Goal: Obtain resource: Obtain resource

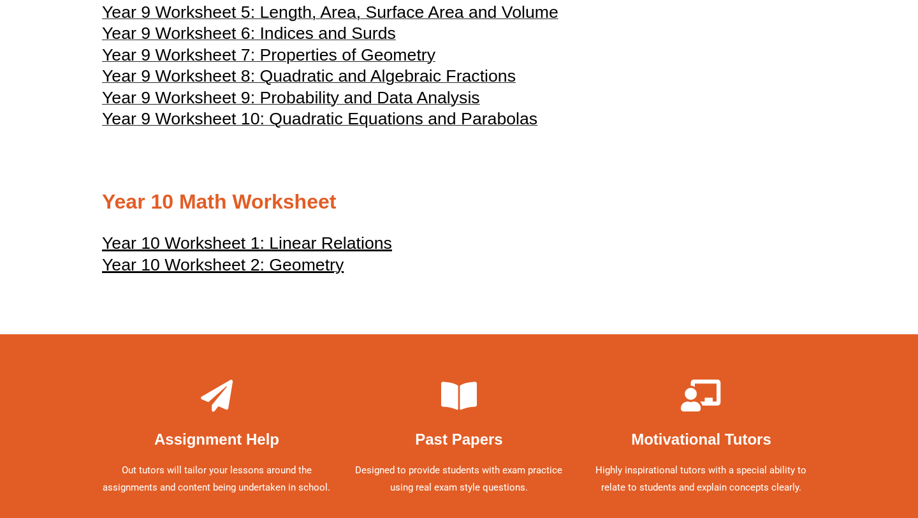
scroll to position [3760, 0]
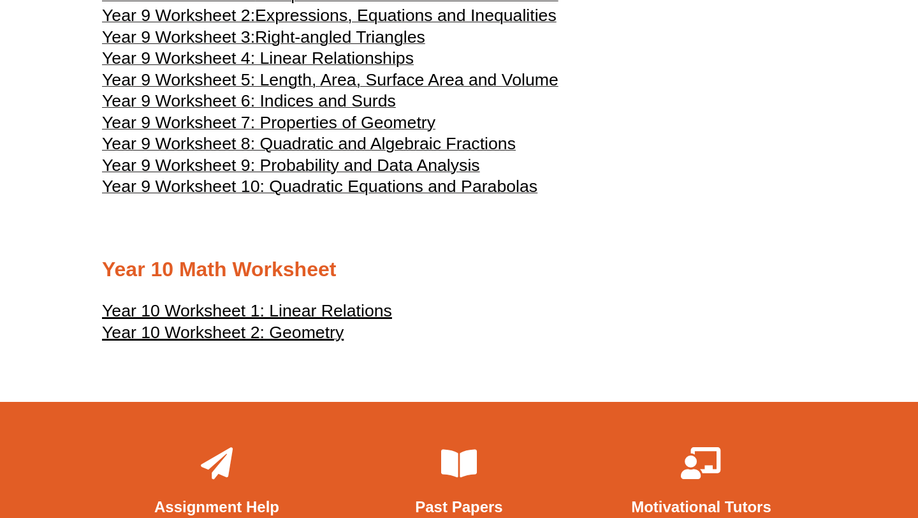
click at [169, 320] on u "Year 10 Worksheet 1: Linear Relations" at bounding box center [247, 310] width 290 height 19
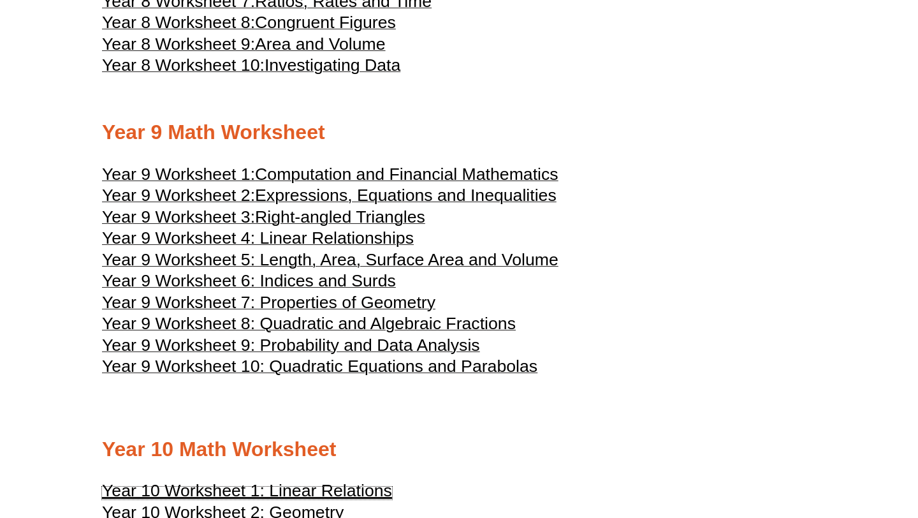
scroll to position [3579, 0]
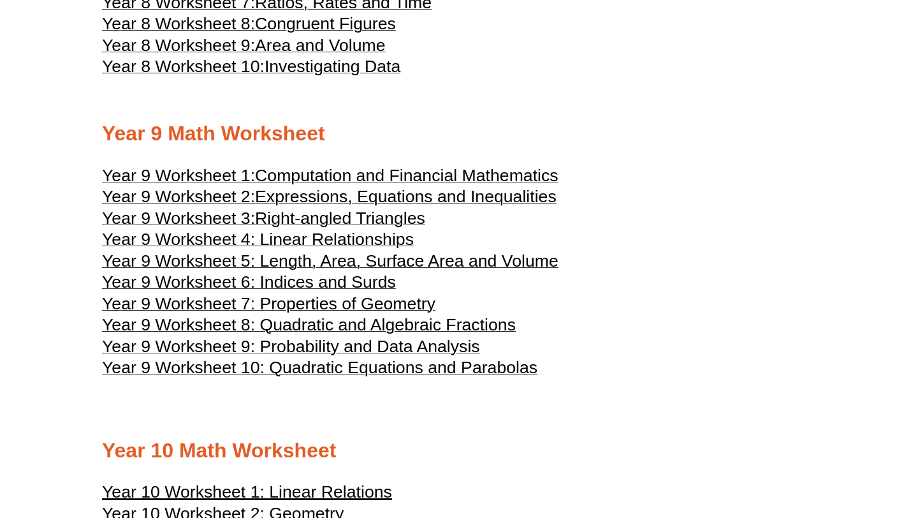
click at [384, 249] on span "Year 9 Worksheet 4: Linear Relationships" at bounding box center [258, 239] width 312 height 19
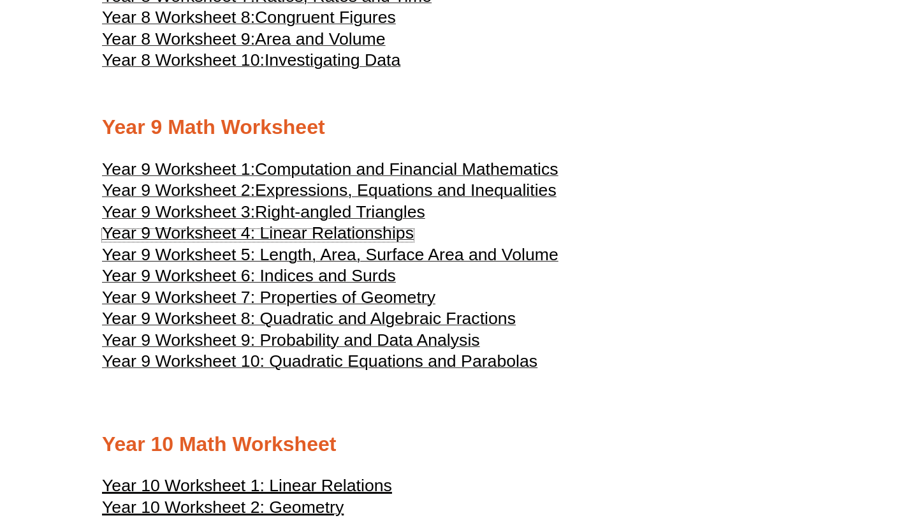
scroll to position [3589, 0]
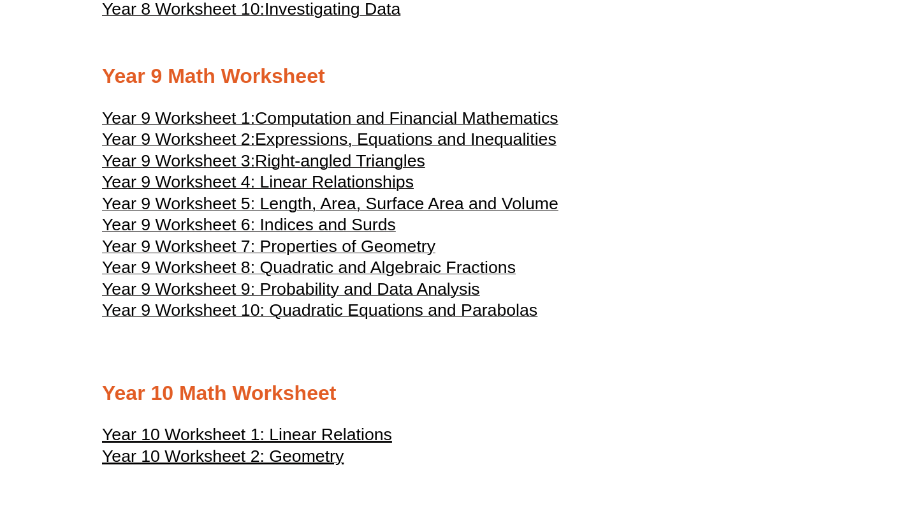
scroll to position [3634, 0]
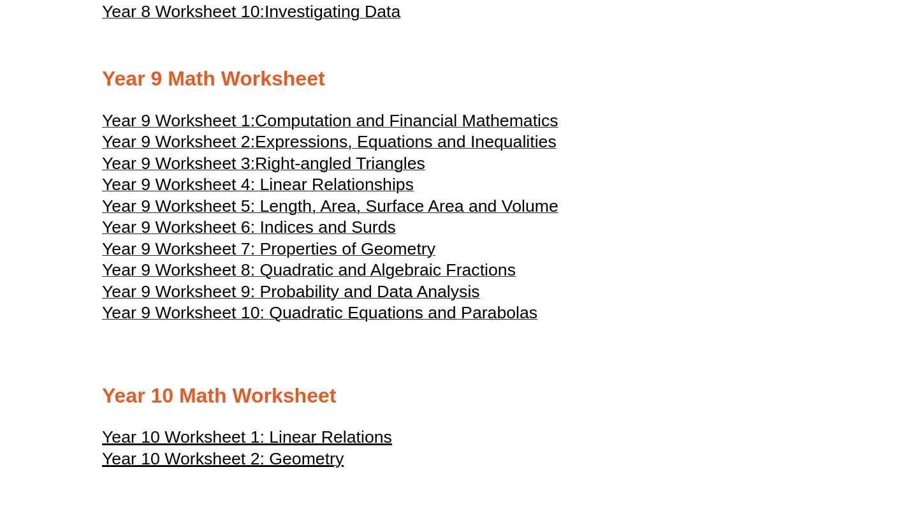
click at [363, 301] on span "Year 9 Worksheet 9: Probability and Data Analysis" at bounding box center [291, 291] width 378 height 19
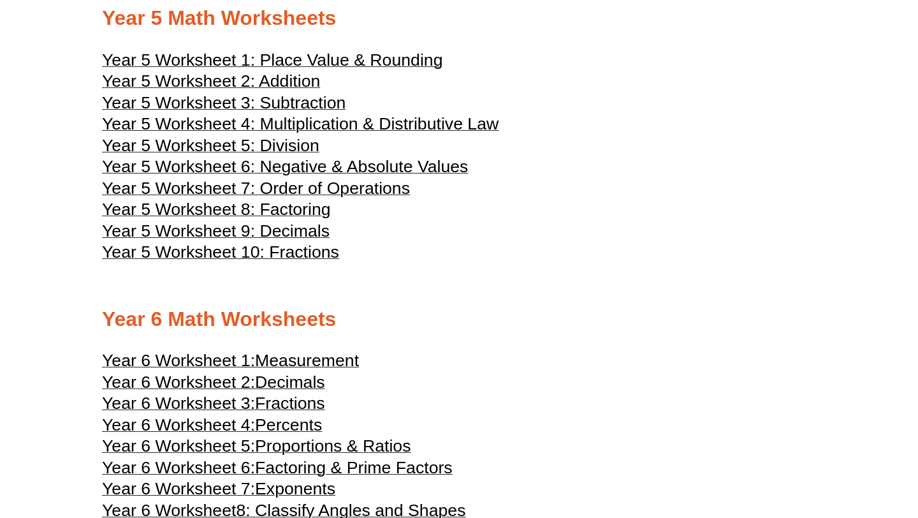
scroll to position [1931, 0]
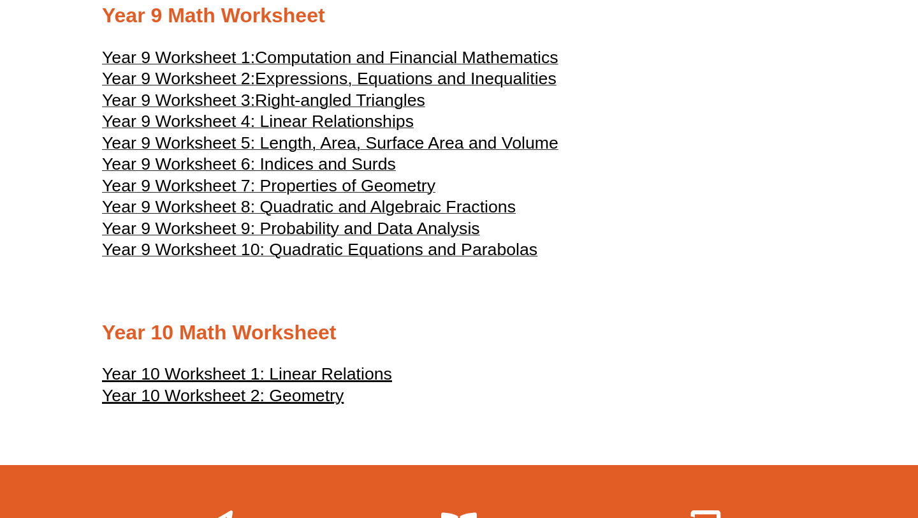
scroll to position [3698, 0]
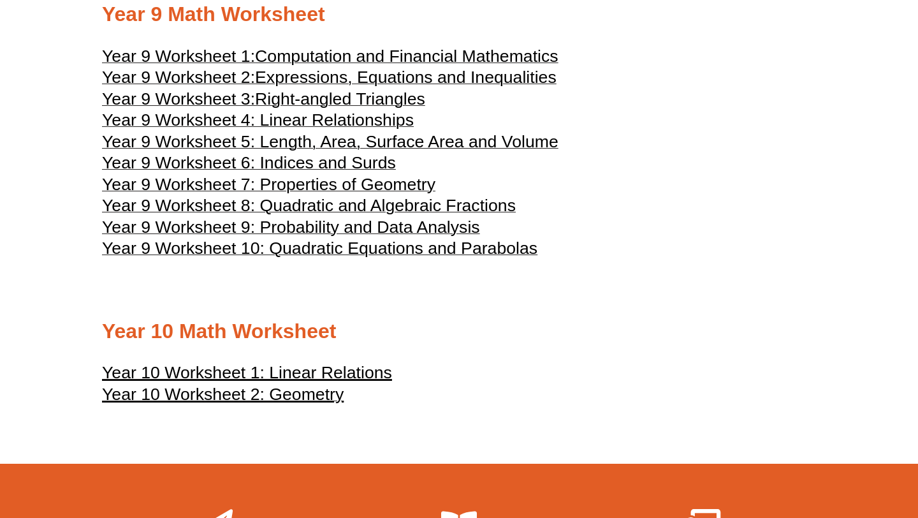
click at [342, 382] on u "Year 10 Worksheet 1: Linear Relations" at bounding box center [247, 372] width 290 height 19
